Goal: Task Accomplishment & Management: Manage account settings

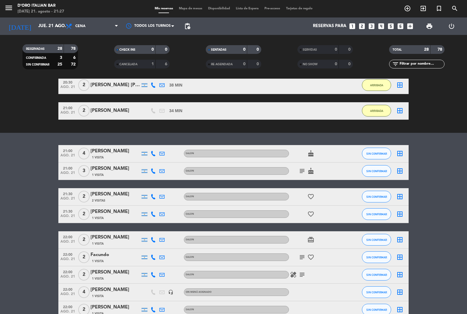
scroll to position [399, 0]
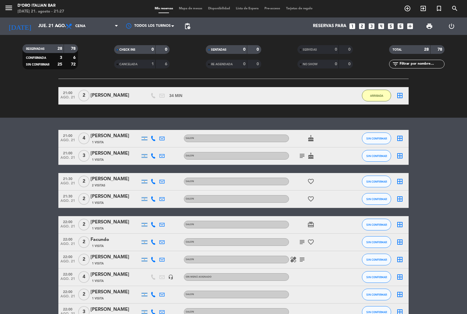
click at [304, 157] on icon "subject" at bounding box center [301, 156] width 7 height 7
click at [371, 161] on button "SIN CONFIRMAR" at bounding box center [376, 156] width 29 height 12
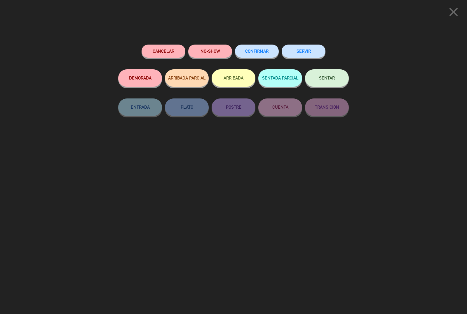
click at [242, 79] on button "ARRIBADA" at bounding box center [233, 78] width 44 height 18
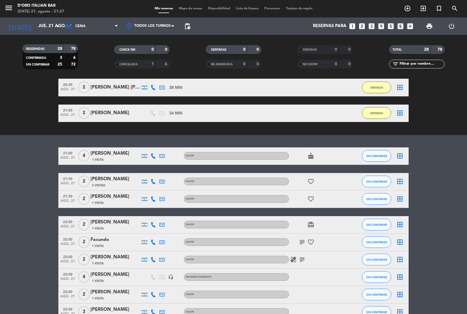
click at [374, 155] on span "SIN CONFIRMAR" at bounding box center [376, 156] width 21 height 3
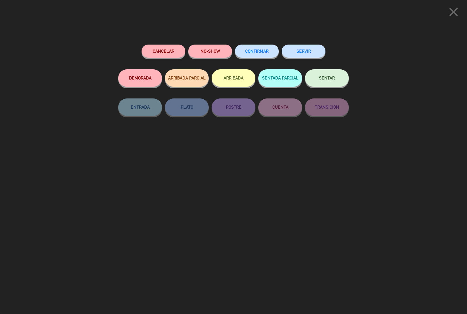
click at [232, 80] on button "ARRIBADA" at bounding box center [233, 78] width 44 height 18
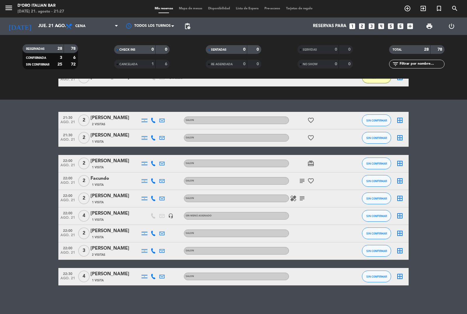
scroll to position [468, 0]
click at [380, 138] on span "SIN CONFIRMAR" at bounding box center [376, 138] width 21 height 3
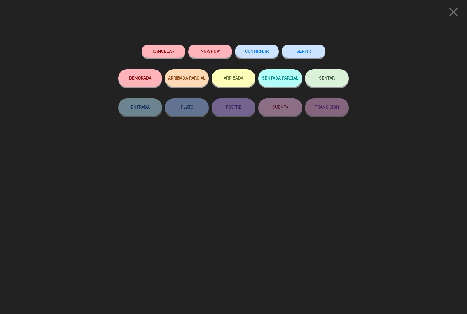
click at [231, 75] on button "ARRIBADA" at bounding box center [233, 78] width 44 height 18
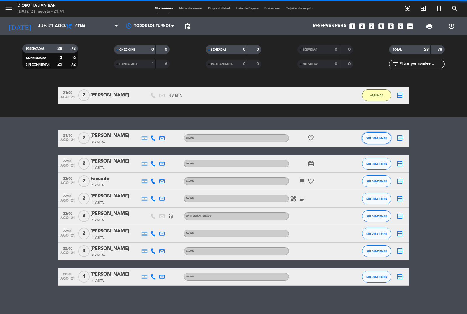
click at [377, 138] on span "SIN CONFIRMAR" at bounding box center [376, 138] width 21 height 3
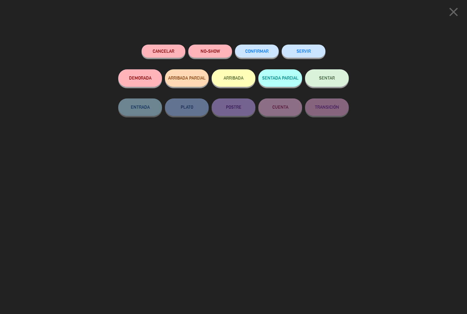
click at [232, 81] on button "ARRIBADA" at bounding box center [233, 78] width 44 height 18
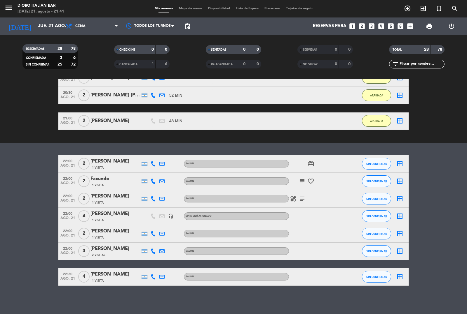
click at [302, 200] on icon "subject" at bounding box center [301, 198] width 7 height 7
click at [371, 198] on span "SIN CONFIRMAR" at bounding box center [376, 198] width 21 height 3
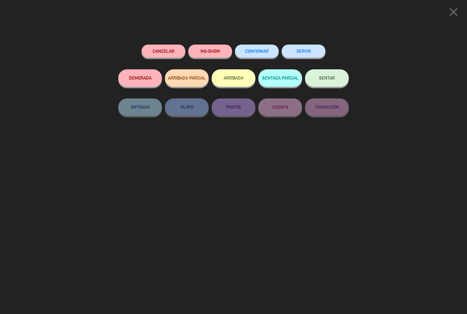
click at [237, 76] on button "ARRIBADA" at bounding box center [233, 78] width 44 height 18
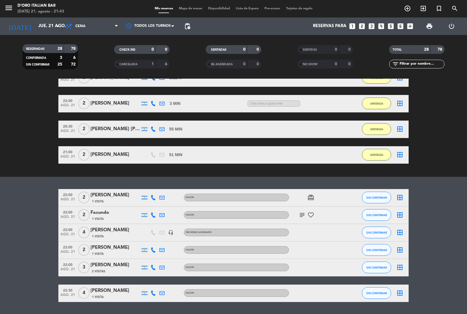
scroll to position [485, 0]
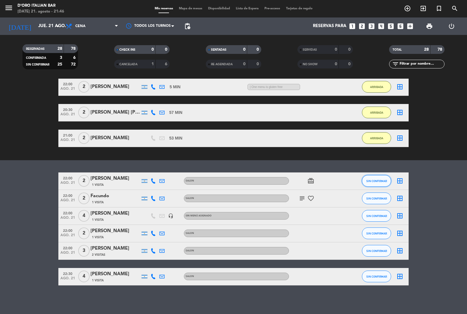
click at [371, 181] on span "SIN CONFIRMAR" at bounding box center [376, 181] width 21 height 3
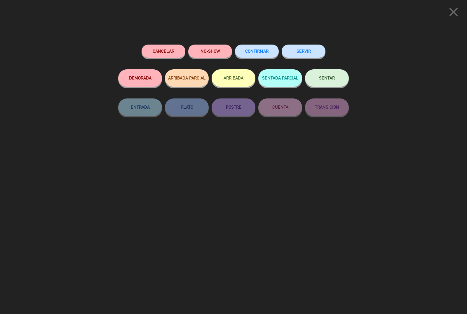
click at [241, 78] on button "ARRIBADA" at bounding box center [233, 78] width 44 height 18
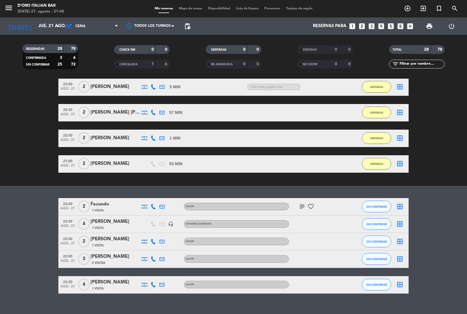
scroll to position [493, 0]
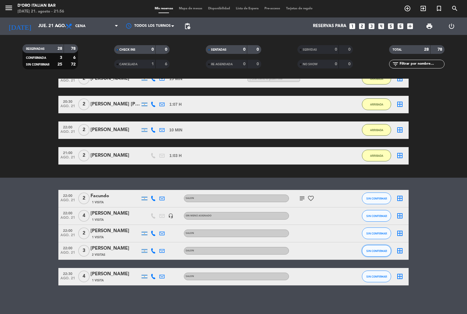
click at [374, 252] on span "SIN CONFIRMAR" at bounding box center [376, 251] width 21 height 3
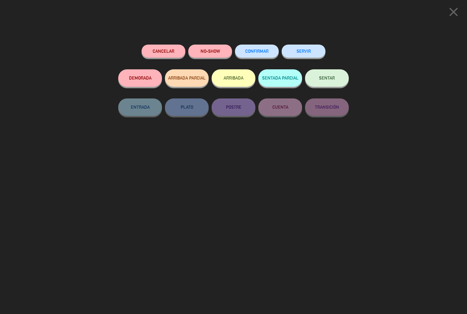
click at [235, 80] on button "ARRIBADA" at bounding box center [233, 78] width 44 height 18
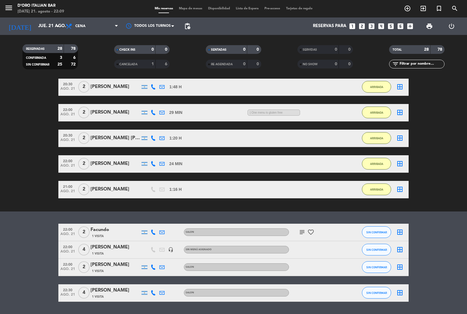
scroll to position [509, 0]
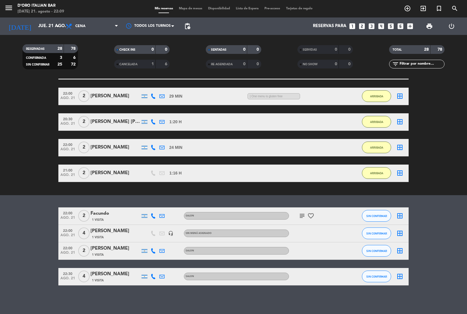
click at [300, 217] on icon "subject" at bounding box center [301, 216] width 7 height 7
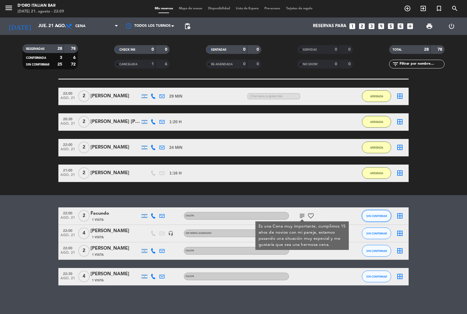
click at [381, 215] on span "SIN CONFIRMAR" at bounding box center [376, 216] width 21 height 3
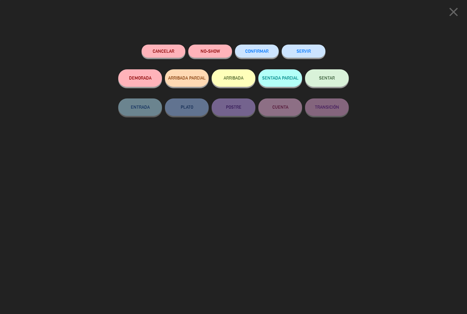
click at [237, 76] on button "ARRIBADA" at bounding box center [233, 78] width 44 height 18
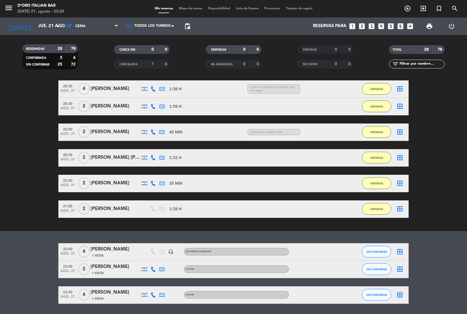
scroll to position [517, 0]
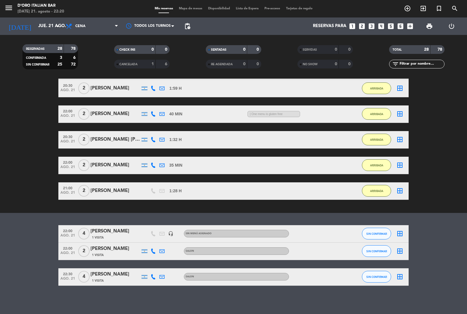
click at [256, 183] on div "21:00 [DATE] 2 [PERSON_NAME] 1:28 H / 3:29 H sms ARRIBADA border_all" at bounding box center [233, 192] width 350 height 18
click at [379, 254] on button "SIN CONFIRMAR" at bounding box center [376, 252] width 29 height 12
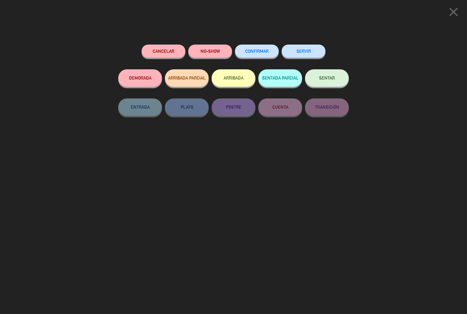
click at [199, 55] on button "NO-SHOW" at bounding box center [210, 51] width 44 height 13
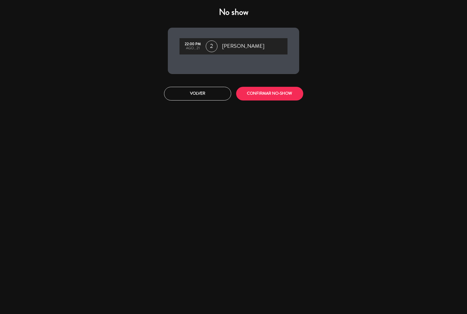
drag, startPoint x: 263, startPoint y: 102, endPoint x: 262, endPoint y: 98, distance: 3.6
click at [263, 101] on div "Volver CONFIRMAR NO-SHOW" at bounding box center [233, 94] width 140 height 22
click at [262, 98] on button "CONFIRMAR NO-SHOW" at bounding box center [269, 94] width 67 height 14
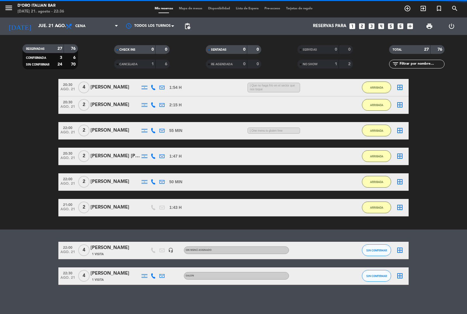
scroll to position [500, 0]
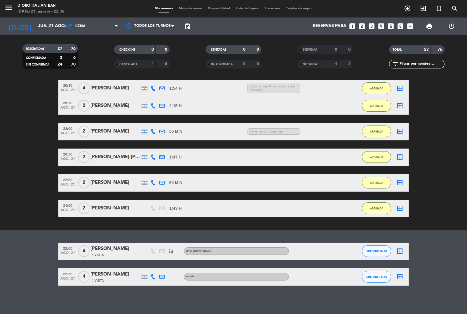
drag, startPoint x: 370, startPoint y: 240, endPoint x: 374, endPoint y: 247, distance: 8.7
click at [373, 245] on div "No hay notas para este servicio. Haz clic para agregar una exit_to_app CHECK IN…" at bounding box center [233, 197] width 467 height 236
click at [374, 248] on button "SIN CONFIRMAR" at bounding box center [376, 252] width 29 height 12
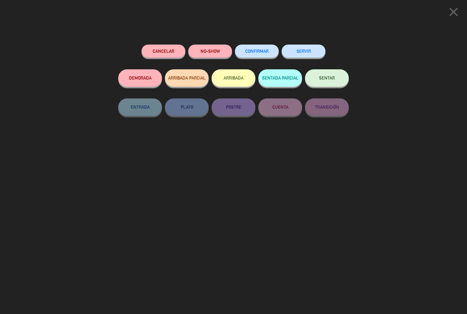
click at [224, 53] on button "NO-SHOW" at bounding box center [210, 51] width 44 height 13
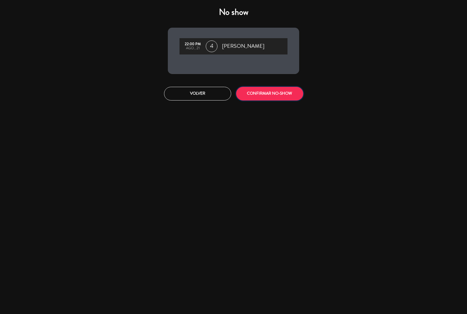
click at [297, 98] on button "CONFIRMAR NO-SHOW" at bounding box center [269, 94] width 67 height 14
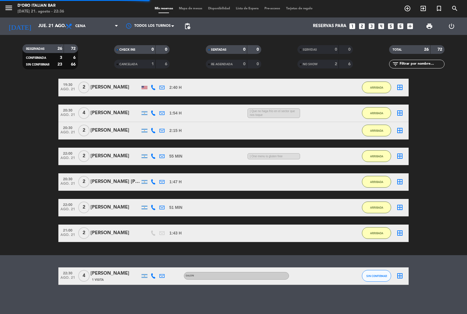
scroll to position [474, 0]
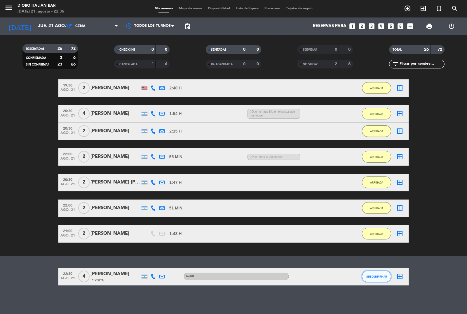
click at [366, 275] on button "SIN CONFIRMAR" at bounding box center [376, 277] width 29 height 12
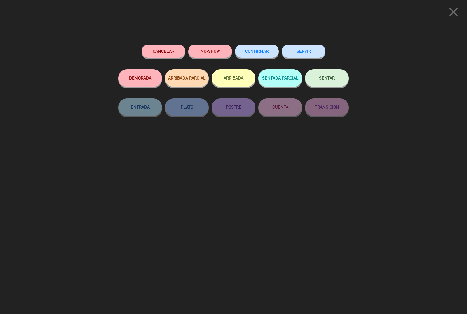
click at [250, 81] on button "ARRIBADA" at bounding box center [233, 78] width 44 height 18
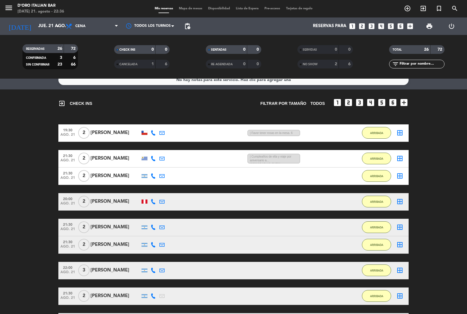
scroll to position [0, 0]
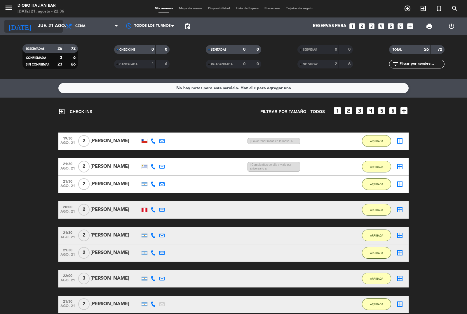
click at [46, 26] on input "jue. 21 ago." at bounding box center [63, 26] width 56 height 11
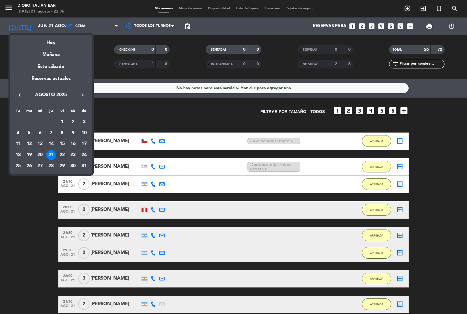
click at [63, 155] on div "22" at bounding box center [62, 155] width 10 height 10
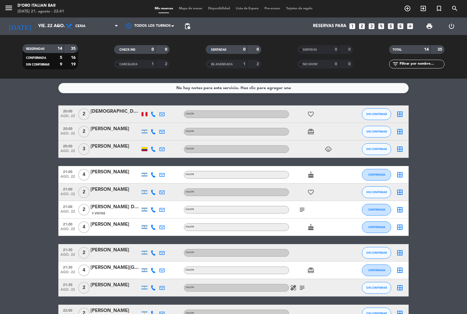
click at [302, 211] on icon "subject" at bounding box center [301, 210] width 7 height 7
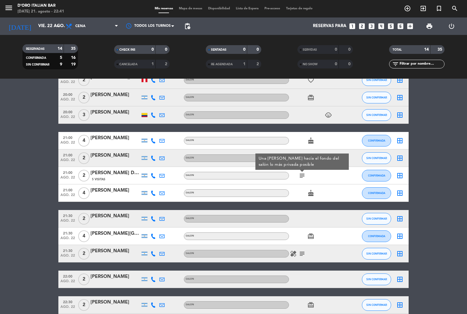
scroll to position [91, 0]
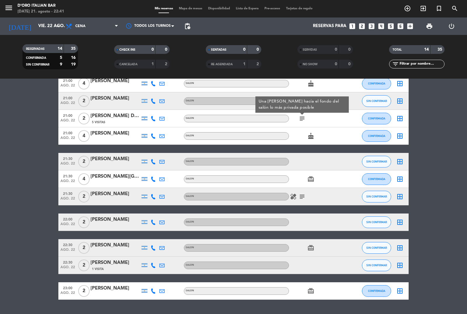
click at [301, 196] on icon "subject" at bounding box center [301, 196] width 7 height 7
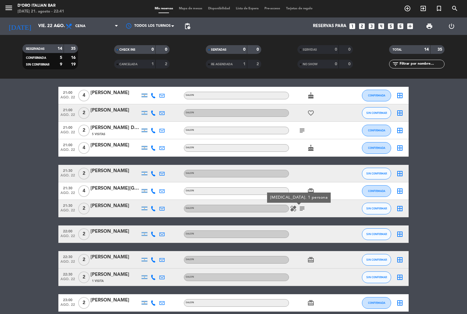
scroll to position [0, 0]
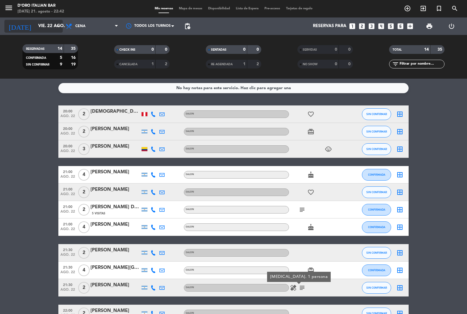
click at [53, 25] on input "vie. 22 ago." at bounding box center [63, 26] width 56 height 11
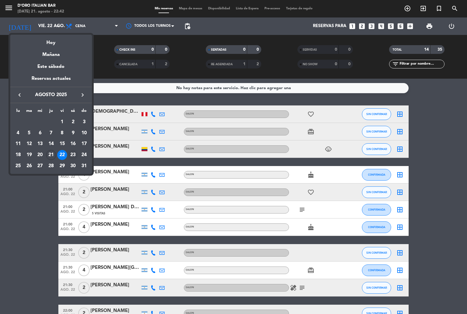
click at [71, 155] on div "23" at bounding box center [73, 155] width 10 height 10
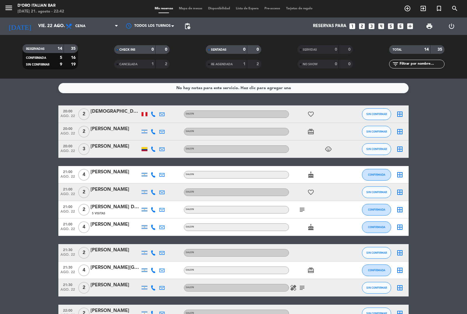
type input "sáb. 23 ago."
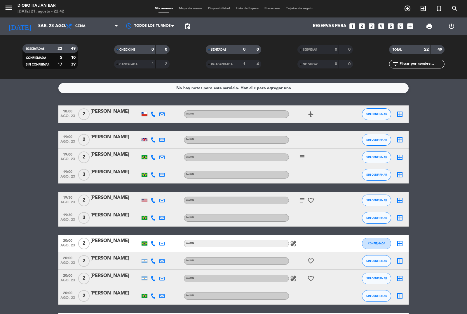
click at [303, 157] on icon "subject" at bounding box center [301, 157] width 7 height 7
